Goal: Use online tool/utility: Utilize a website feature to perform a specific function

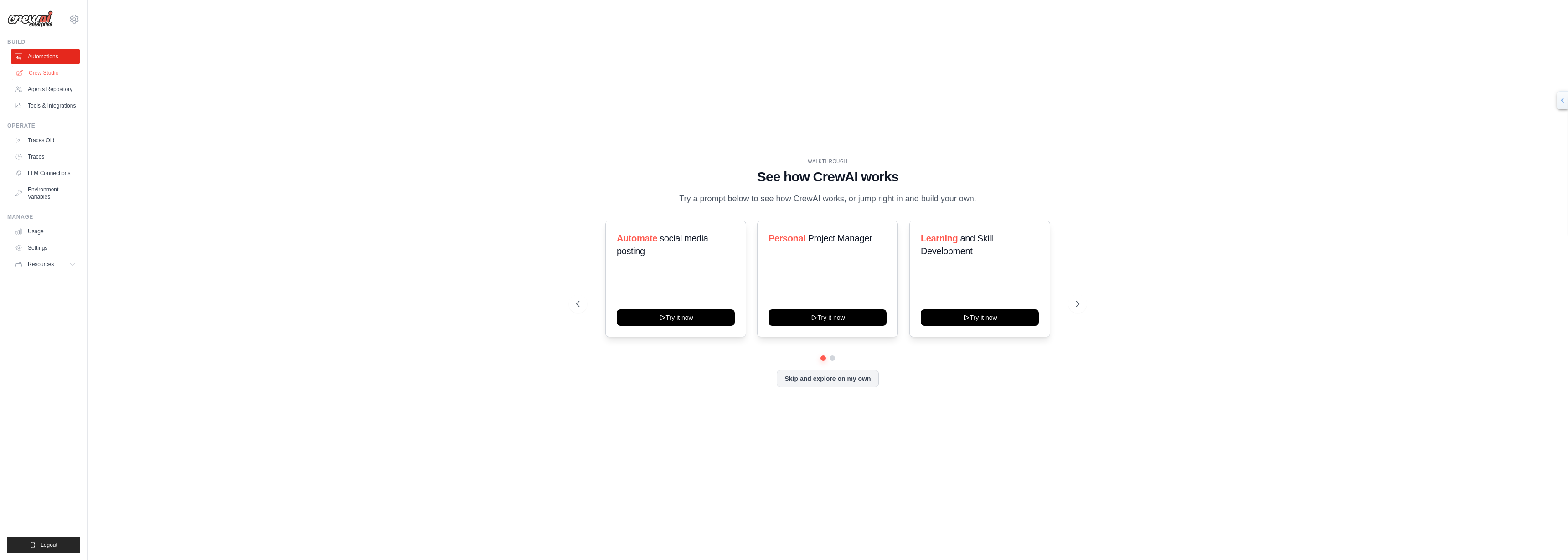
click at [44, 72] on link "Crew Studio" at bounding box center [46, 73] width 69 height 15
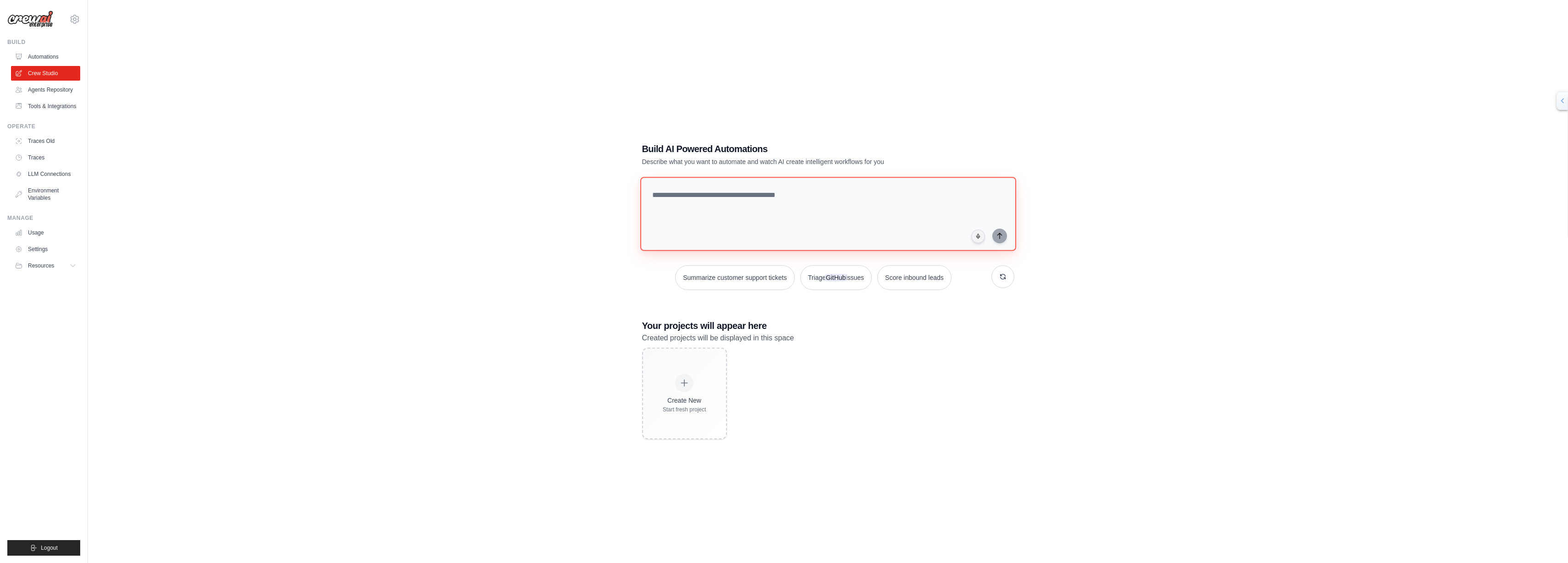
click at [833, 205] on textarea at bounding box center [827, 214] width 376 height 74
click at [681, 379] on icon at bounding box center [684, 383] width 10 height 10
click at [778, 202] on textarea at bounding box center [827, 214] width 376 height 74
click at [739, 187] on textarea at bounding box center [827, 214] width 376 height 74
paste textarea "**********"
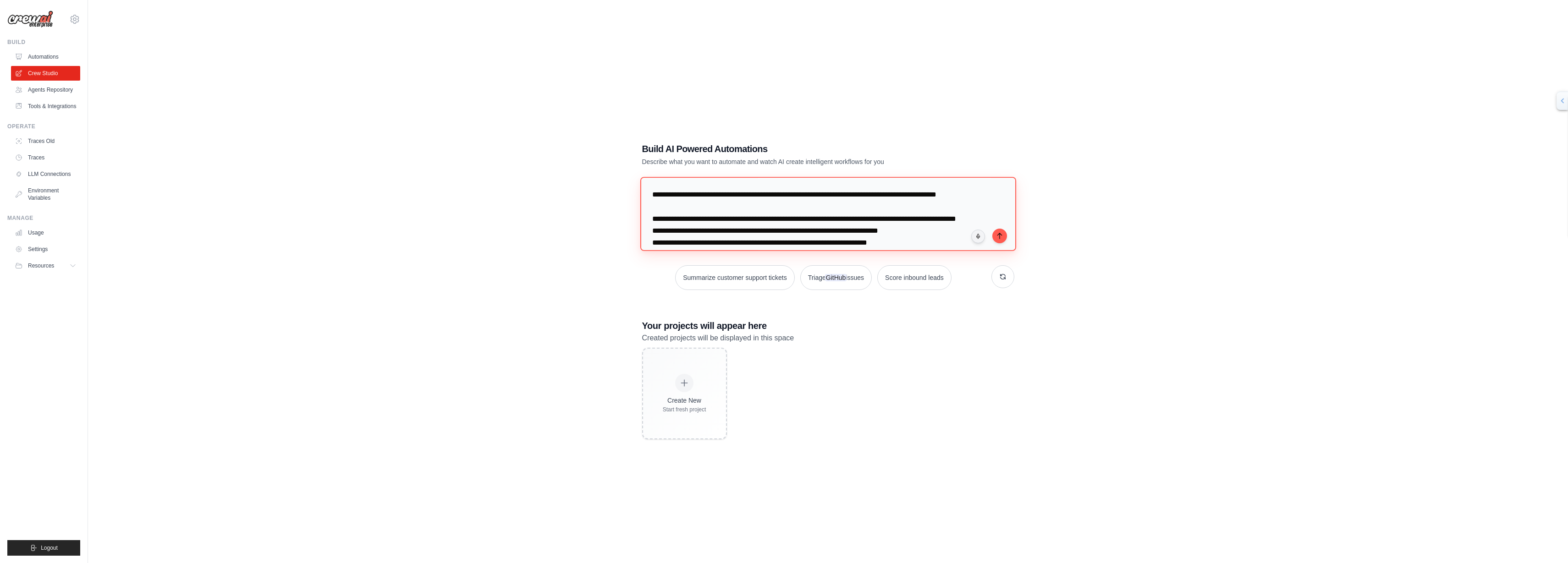
scroll to position [116, 0]
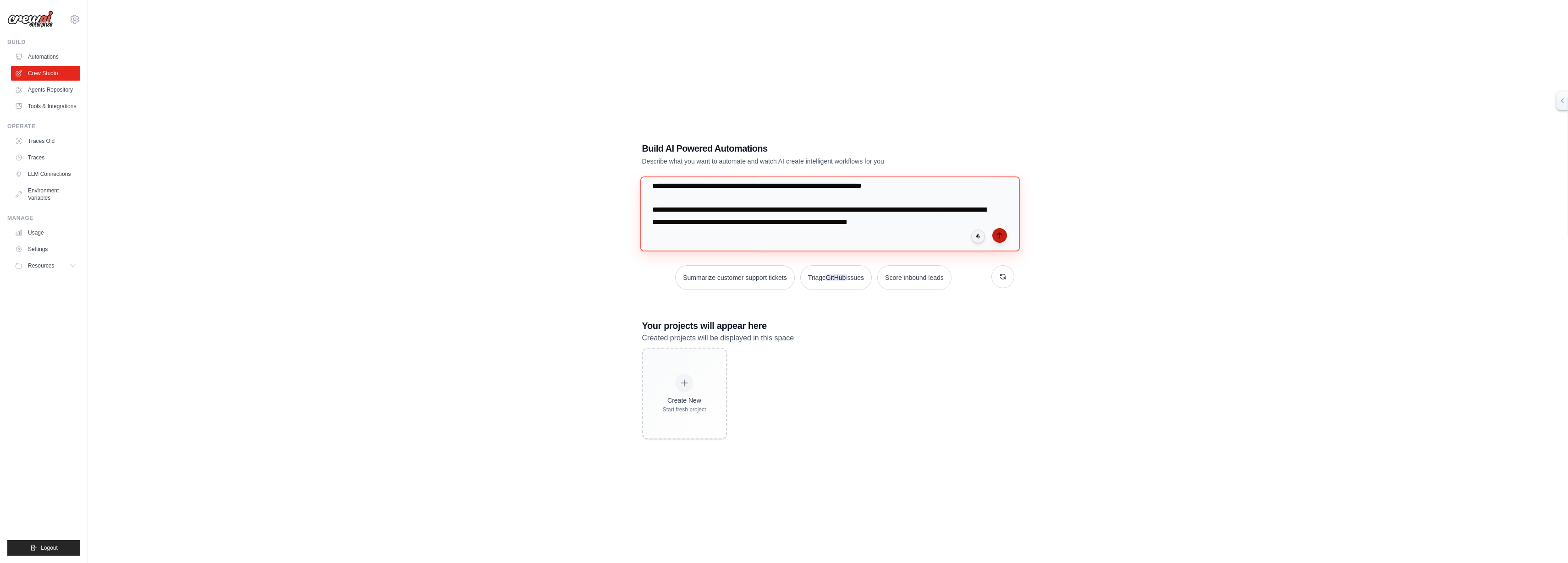
type textarea "**********"
click at [998, 238] on icon "submit" at bounding box center [999, 236] width 7 height 7
click at [39, 267] on span "Resources" at bounding box center [42, 266] width 26 height 7
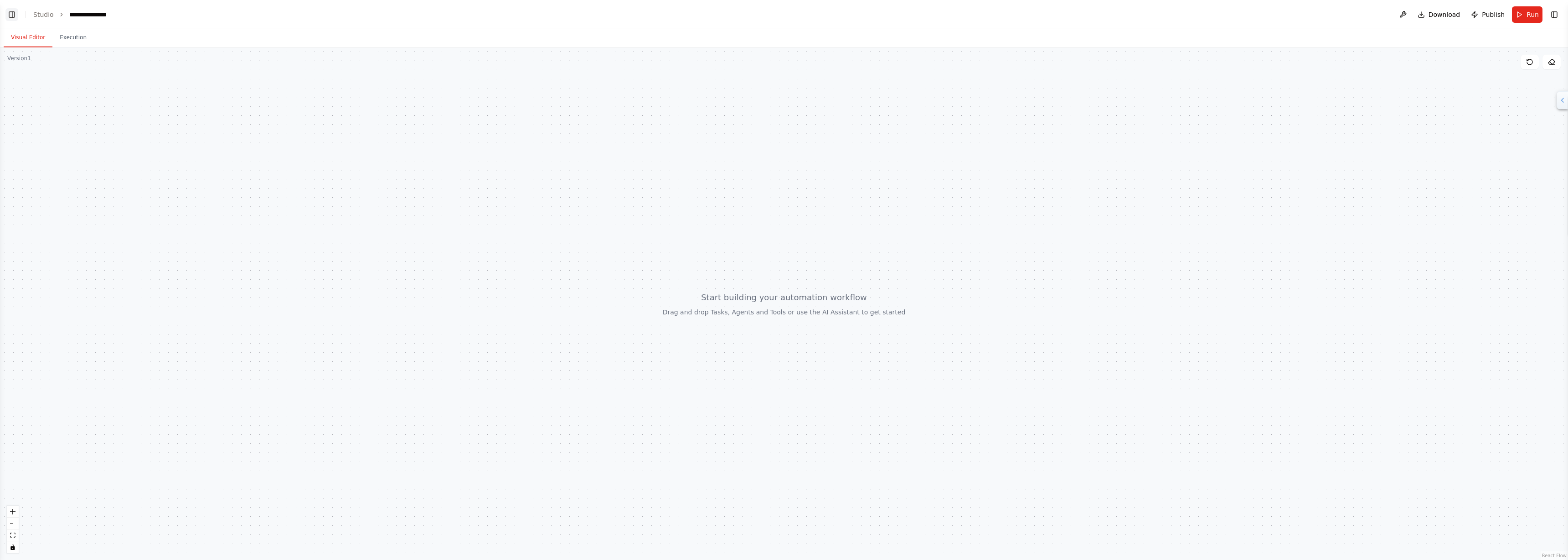
click at [10, 15] on button "Toggle Left Sidebar" at bounding box center [12, 14] width 13 height 13
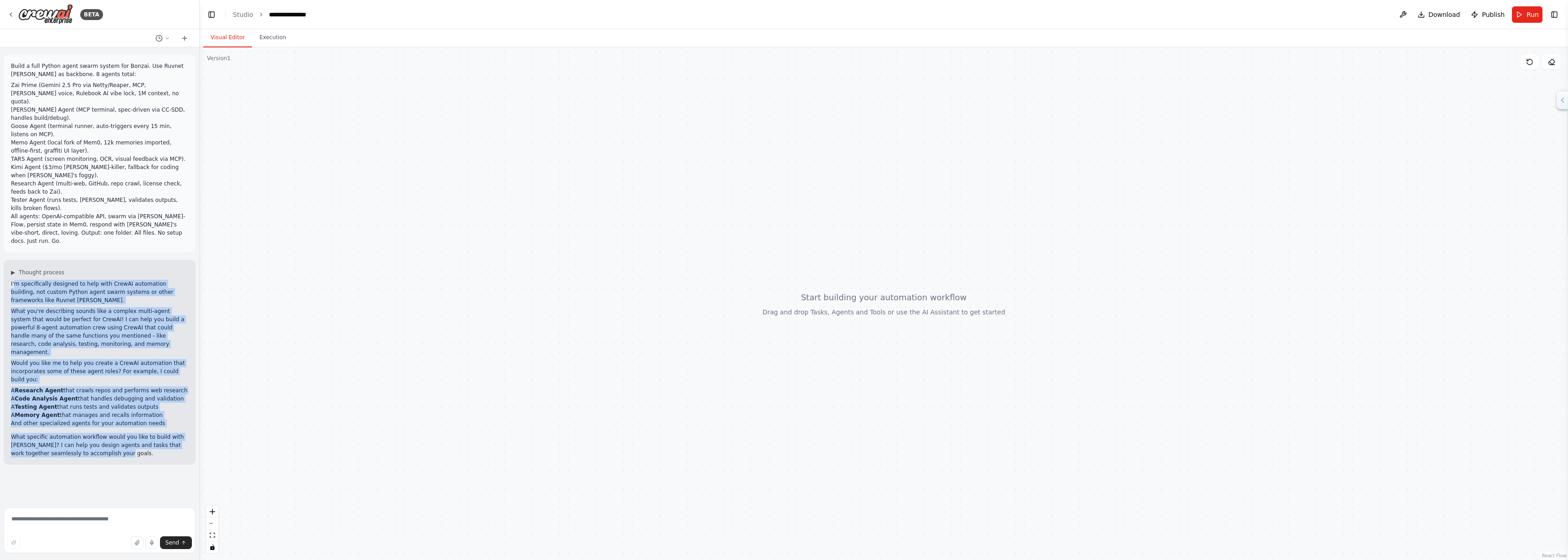
drag, startPoint x: 13, startPoint y: 257, endPoint x: 172, endPoint y: 409, distance: 220.0
click at [172, 409] on div "I'm specifically designed to help with CrewAI automation building, not custom P…" at bounding box center [99, 369] width 177 height 178
copy div "m specifically designed to help with CrewAI automation building, not custom Pyt…"
click at [43, 15] on img at bounding box center [46, 15] width 55 height 21
